Goal: Transaction & Acquisition: Purchase product/service

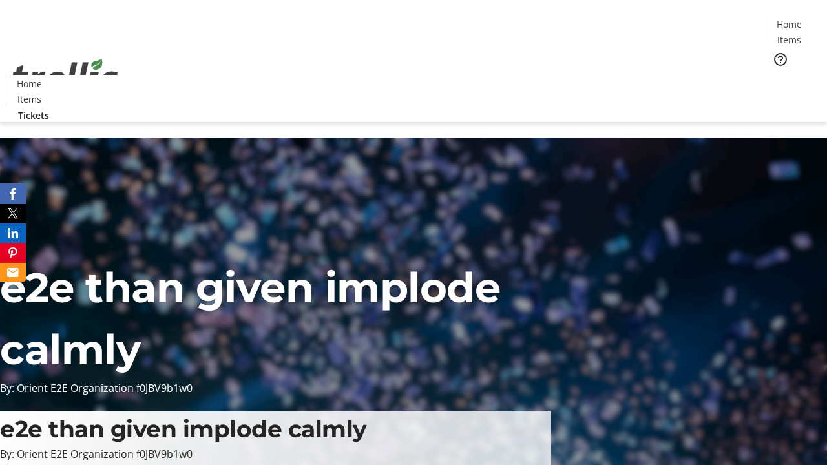
click at [778, 75] on span "Tickets" at bounding box center [793, 82] width 31 height 14
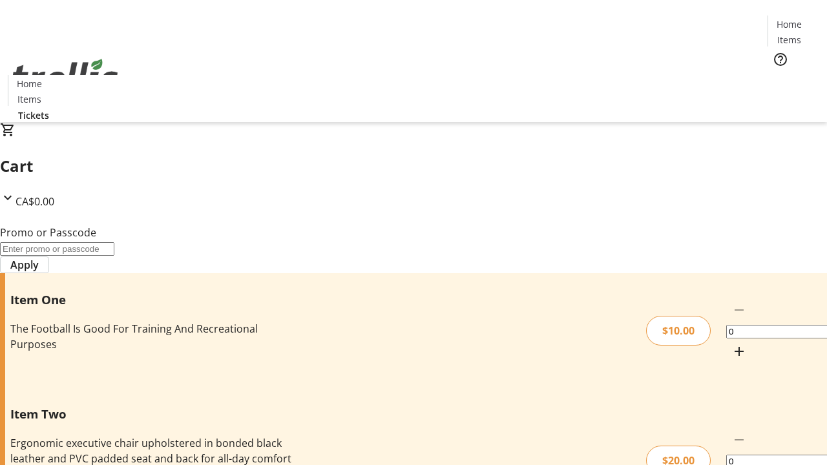
click at [732, 344] on mat-icon "Increment by one" at bounding box center [740, 352] width 16 height 16
type input "1"
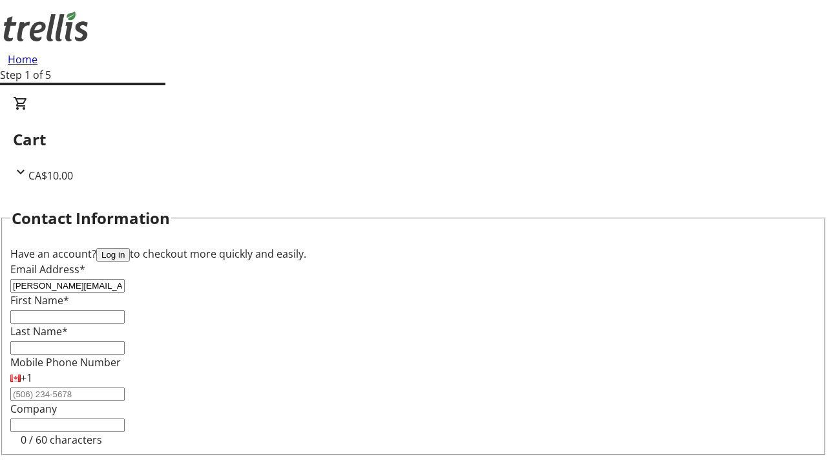
type input "[PERSON_NAME][EMAIL_ADDRESS][DOMAIN_NAME]"
type input "[PERSON_NAME]"
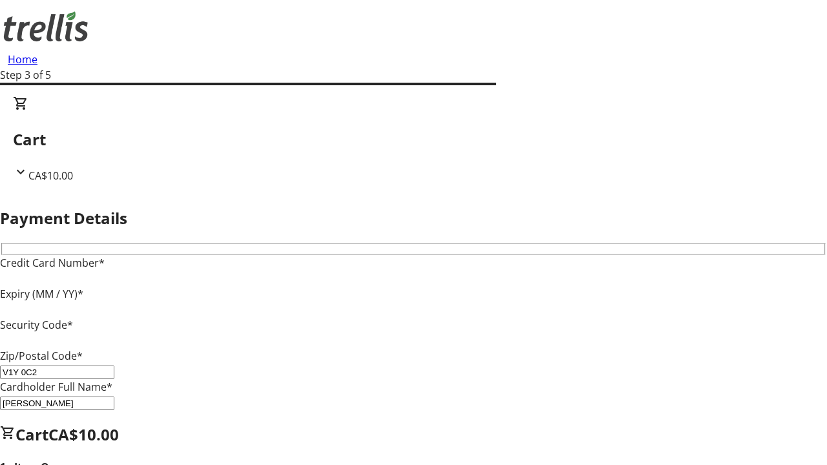
type input "V1Y 0C2"
